Goal: Task Accomplishment & Management: Use online tool/utility

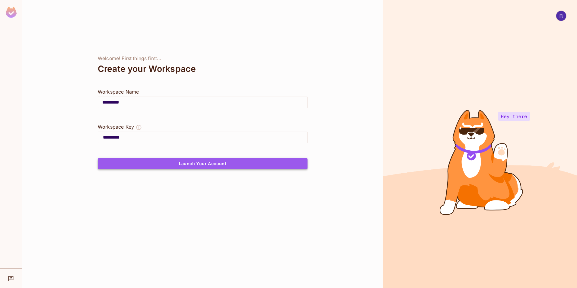
click at [196, 164] on button "Launch Your Account" at bounding box center [203, 163] width 210 height 11
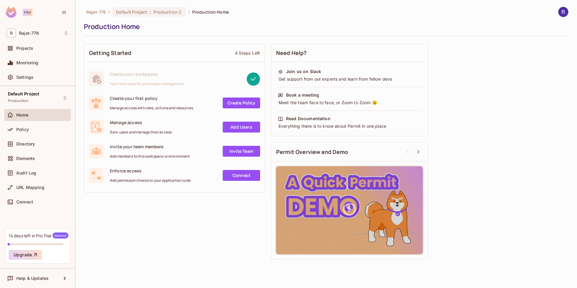
click at [237, 105] on link "Create Policy" at bounding box center [241, 102] width 37 height 11
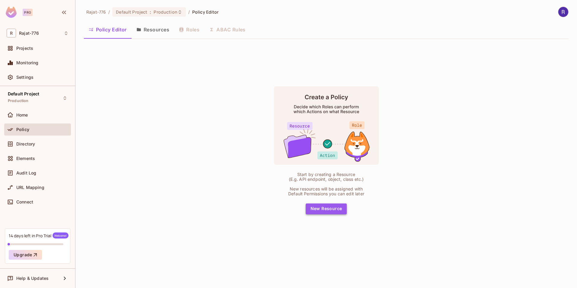
click at [324, 212] on button "New Resource" at bounding box center [326, 208] width 41 height 11
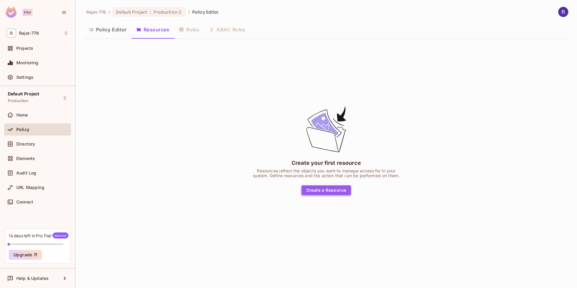
click at [327, 190] on button "Create a Resource" at bounding box center [327, 190] width 50 height 10
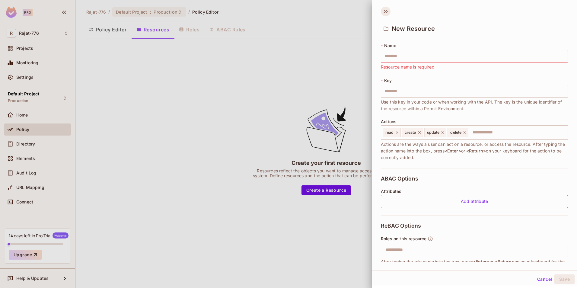
click at [387, 13] on icon at bounding box center [386, 12] width 10 height 10
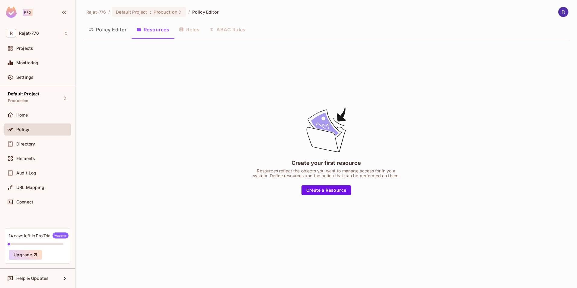
click at [196, 33] on div "Policy Editor Resources Roles ABAC Rules" at bounding box center [326, 29] width 485 height 15
click at [190, 29] on div "Policy Editor Resources Roles ABAC Rules" at bounding box center [326, 29] width 485 height 15
click at [121, 29] on button "Policy Editor" at bounding box center [108, 29] width 48 height 15
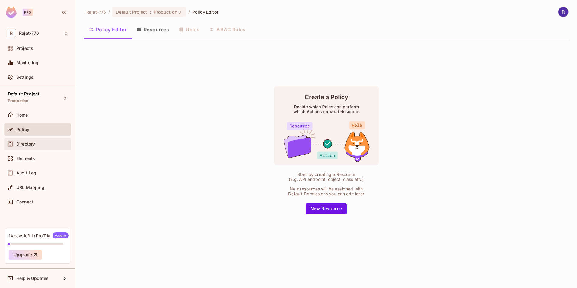
click at [34, 145] on span "Directory" at bounding box center [25, 144] width 19 height 5
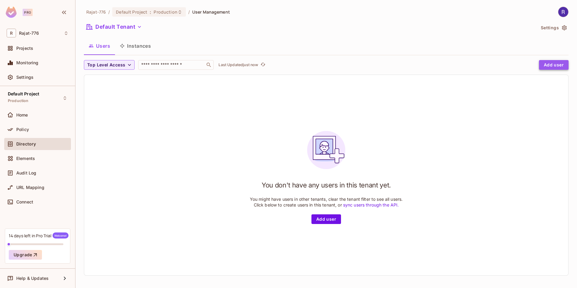
click at [557, 61] on button "Add user" at bounding box center [554, 65] width 30 height 10
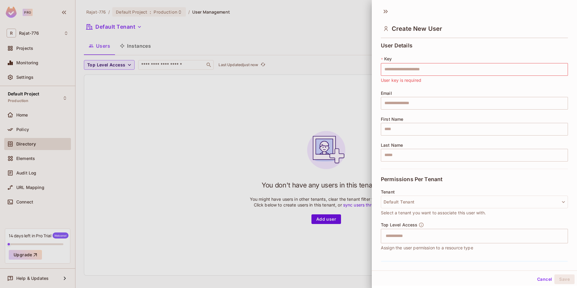
click at [193, 84] on div at bounding box center [288, 144] width 577 height 288
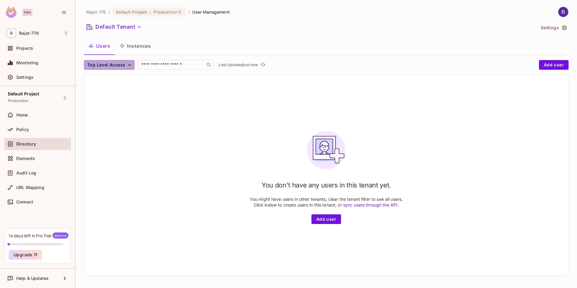
click at [129, 65] on icon "button" at bounding box center [129, 65] width 3 height 2
click at [129, 65] on div at bounding box center [288, 144] width 577 height 288
click at [18, 49] on span "Projects" at bounding box center [24, 48] width 17 height 5
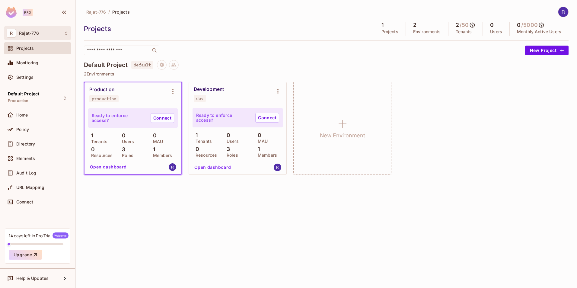
click at [66, 36] on div "R Rajat-776" at bounding box center [38, 33] width 62 height 9
click at [25, 14] on div at bounding box center [288, 144] width 577 height 288
click at [15, 11] on img at bounding box center [11, 12] width 11 height 11
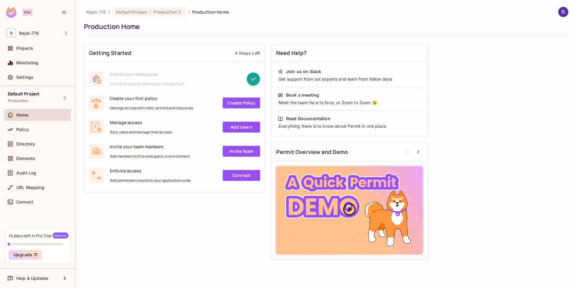
click at [333, 193] on div at bounding box center [349, 210] width 147 height 88
